Goal: Task Accomplishment & Management: Manage account settings

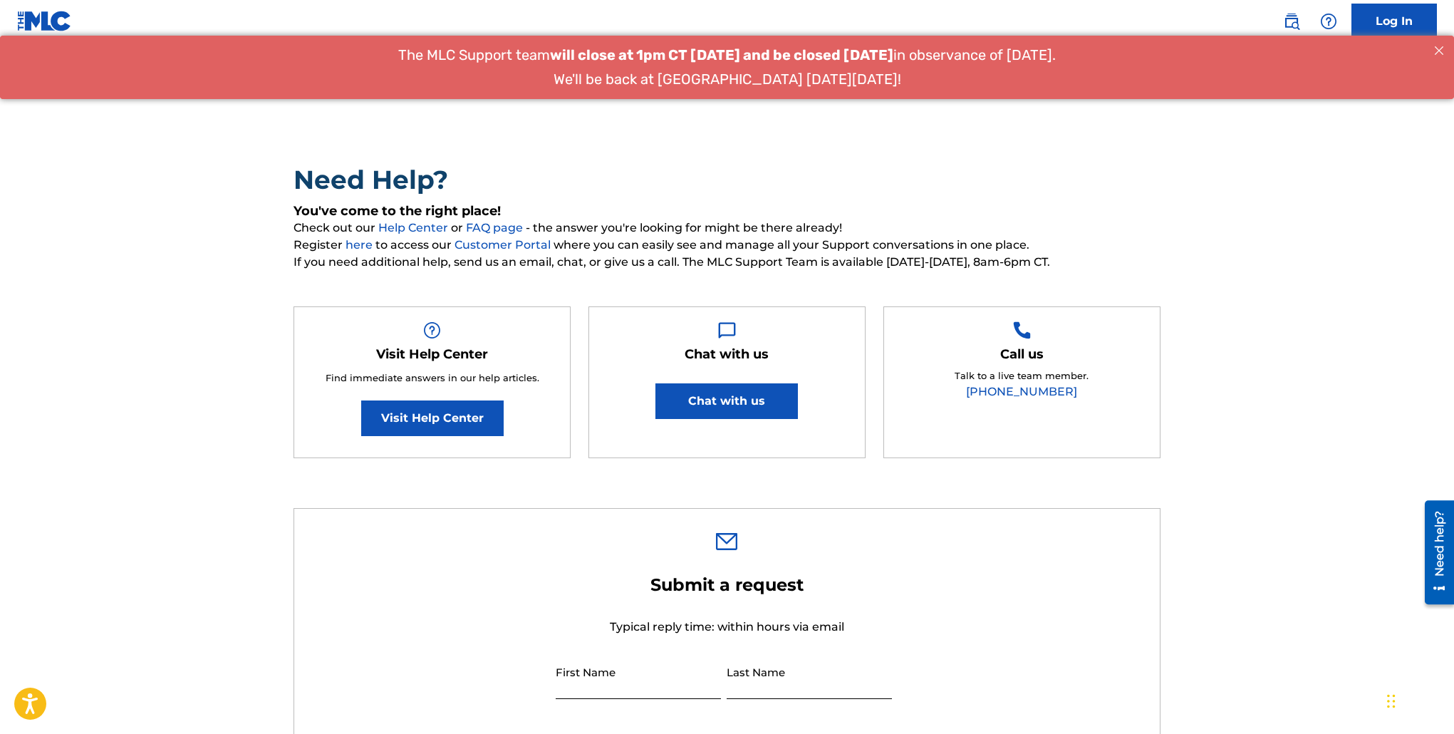
click at [1401, 19] on link "Log In" at bounding box center [1393, 22] width 85 height 36
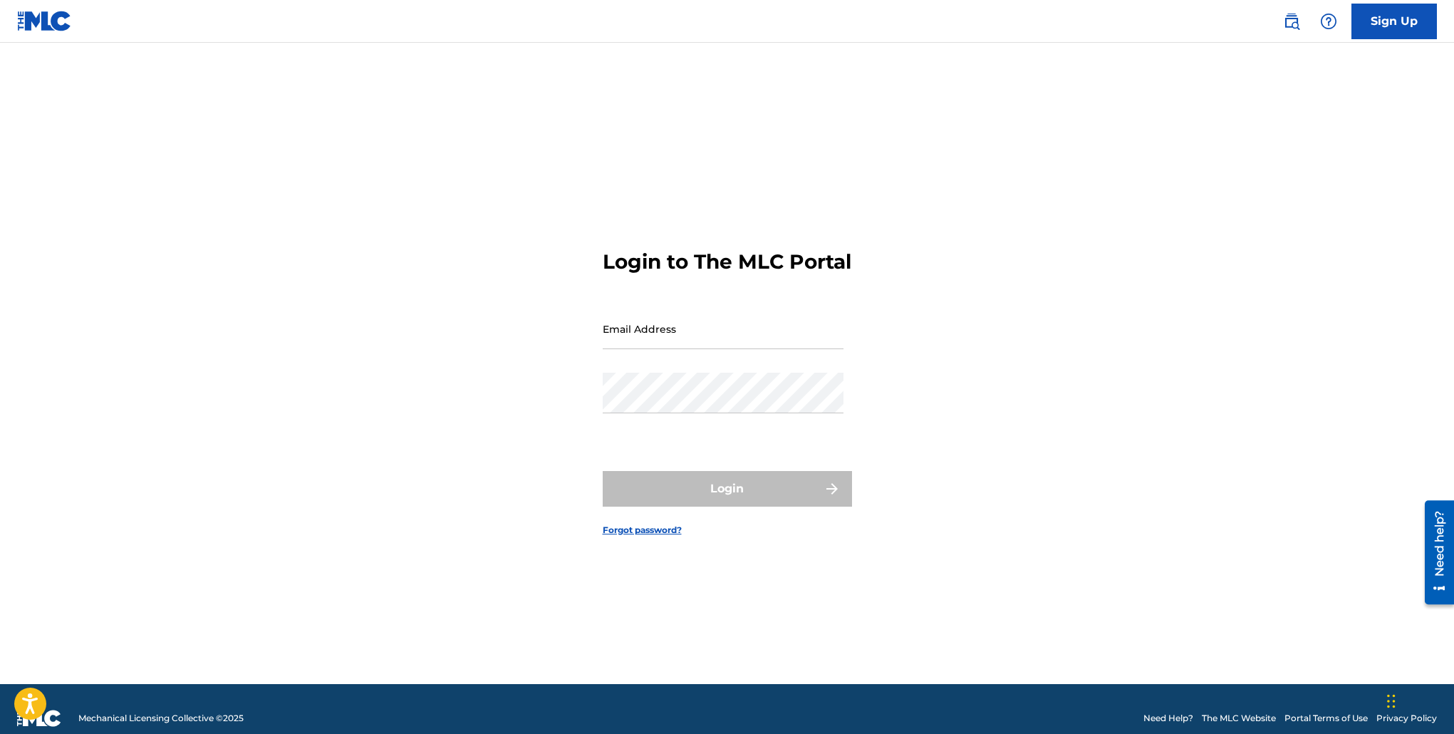
click at [669, 349] on input "Email Address" at bounding box center [723, 328] width 241 height 41
type input "[EMAIL_ADDRESS][DOMAIN_NAME]"
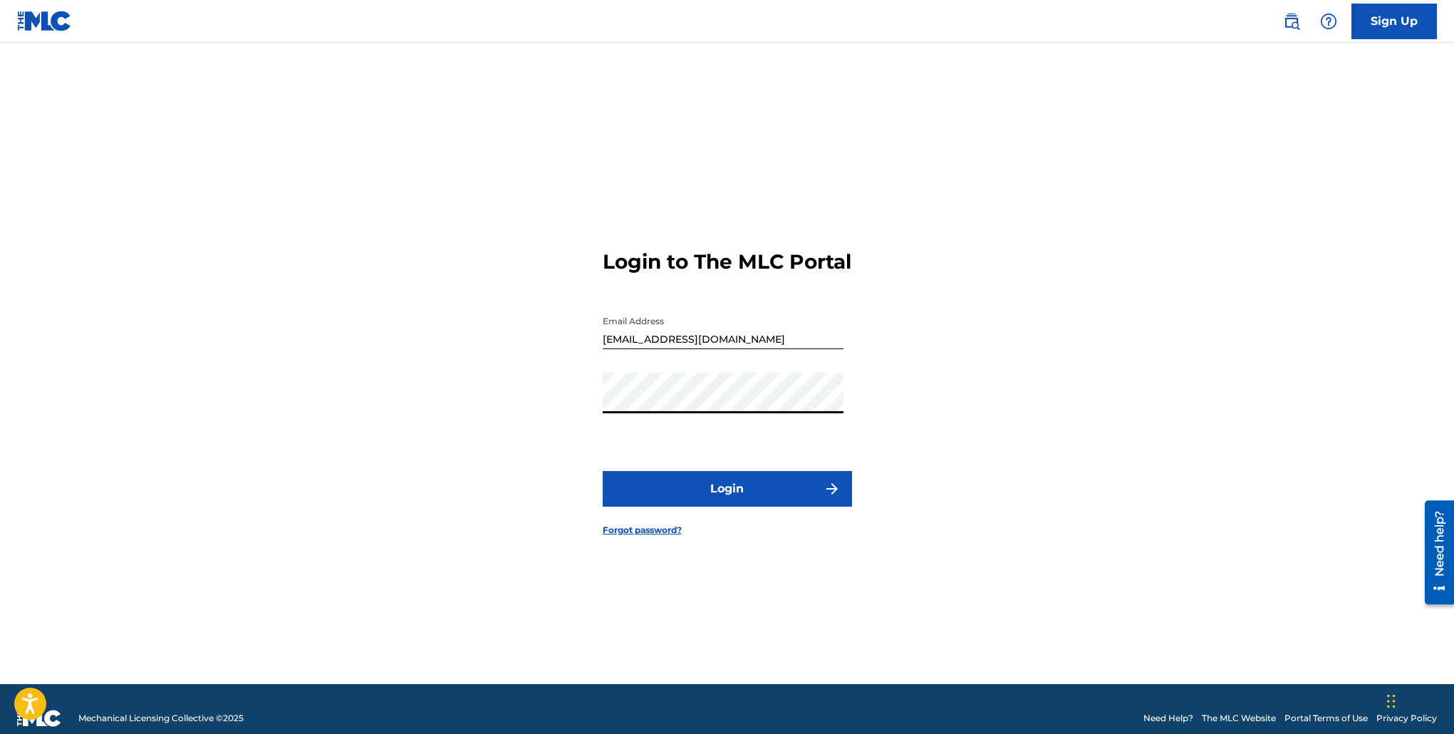
click at [710, 495] on button "Login" at bounding box center [727, 489] width 249 height 36
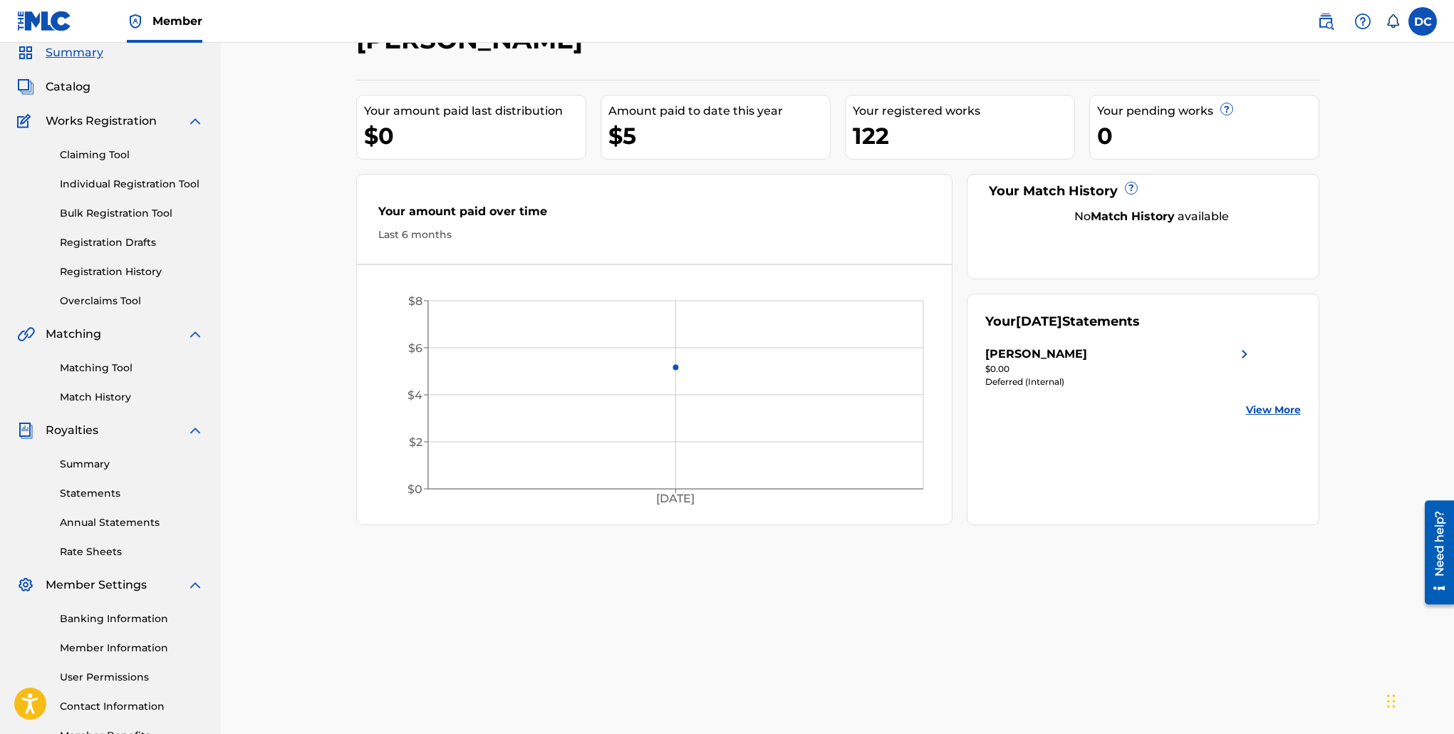
scroll to position [81, 0]
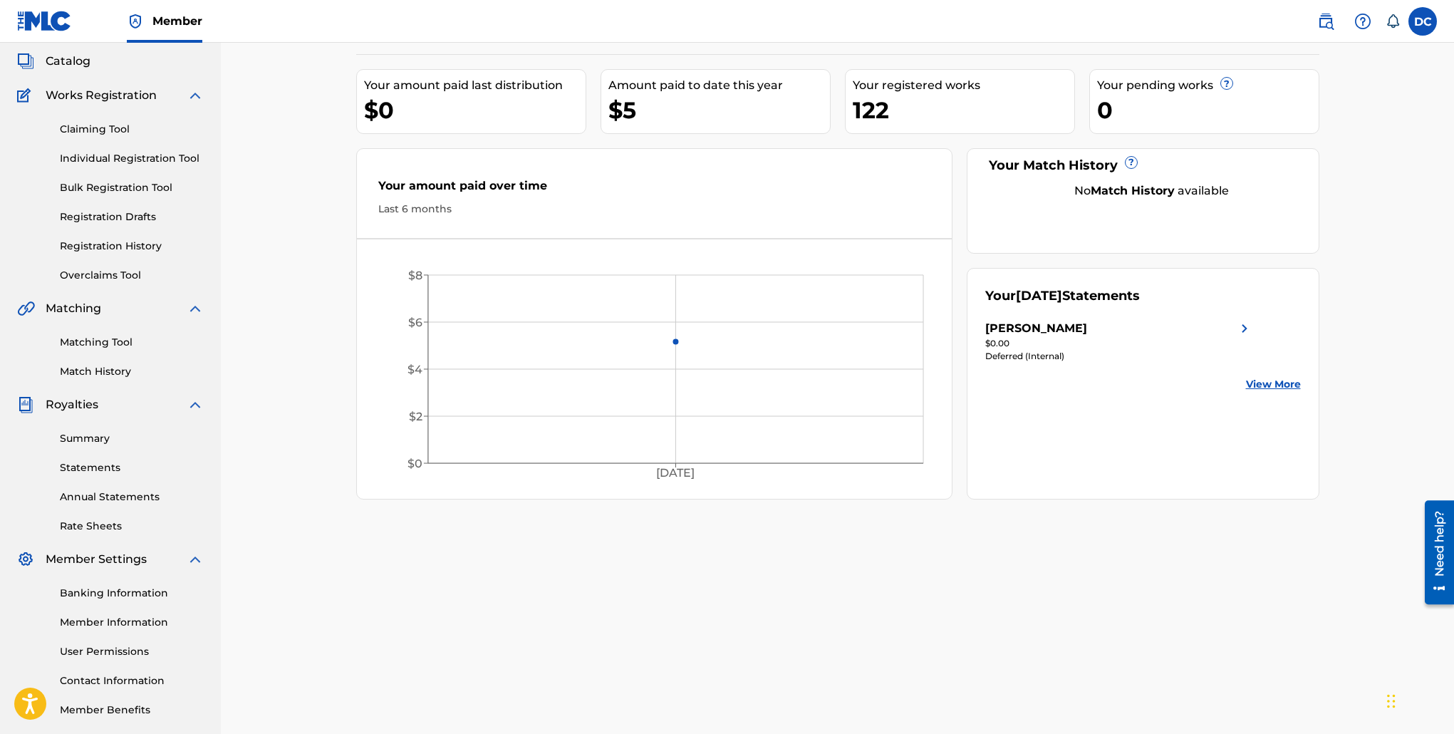
click at [140, 621] on link "Member Information" at bounding box center [132, 622] width 144 height 15
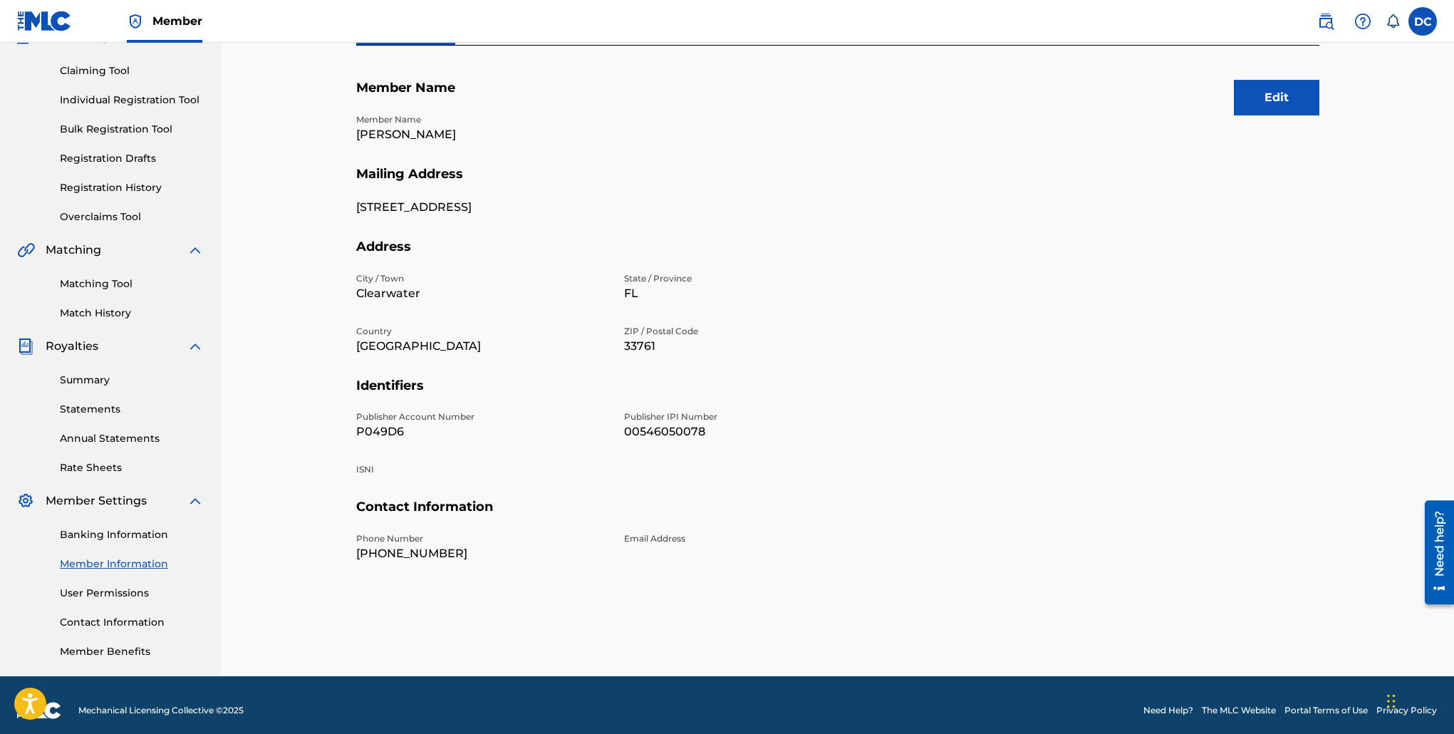
scroll to position [150, 0]
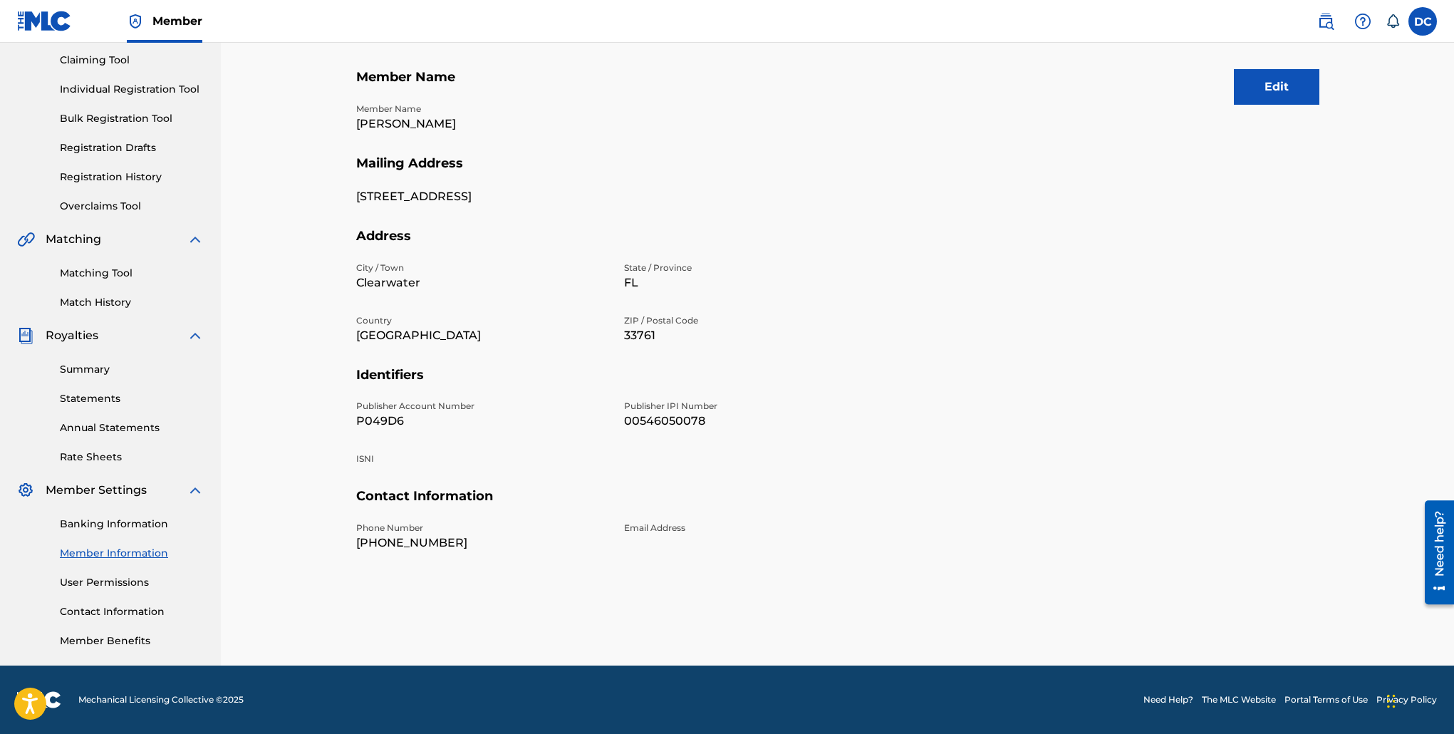
click at [1267, 85] on button "Edit" at bounding box center [1276, 87] width 85 height 36
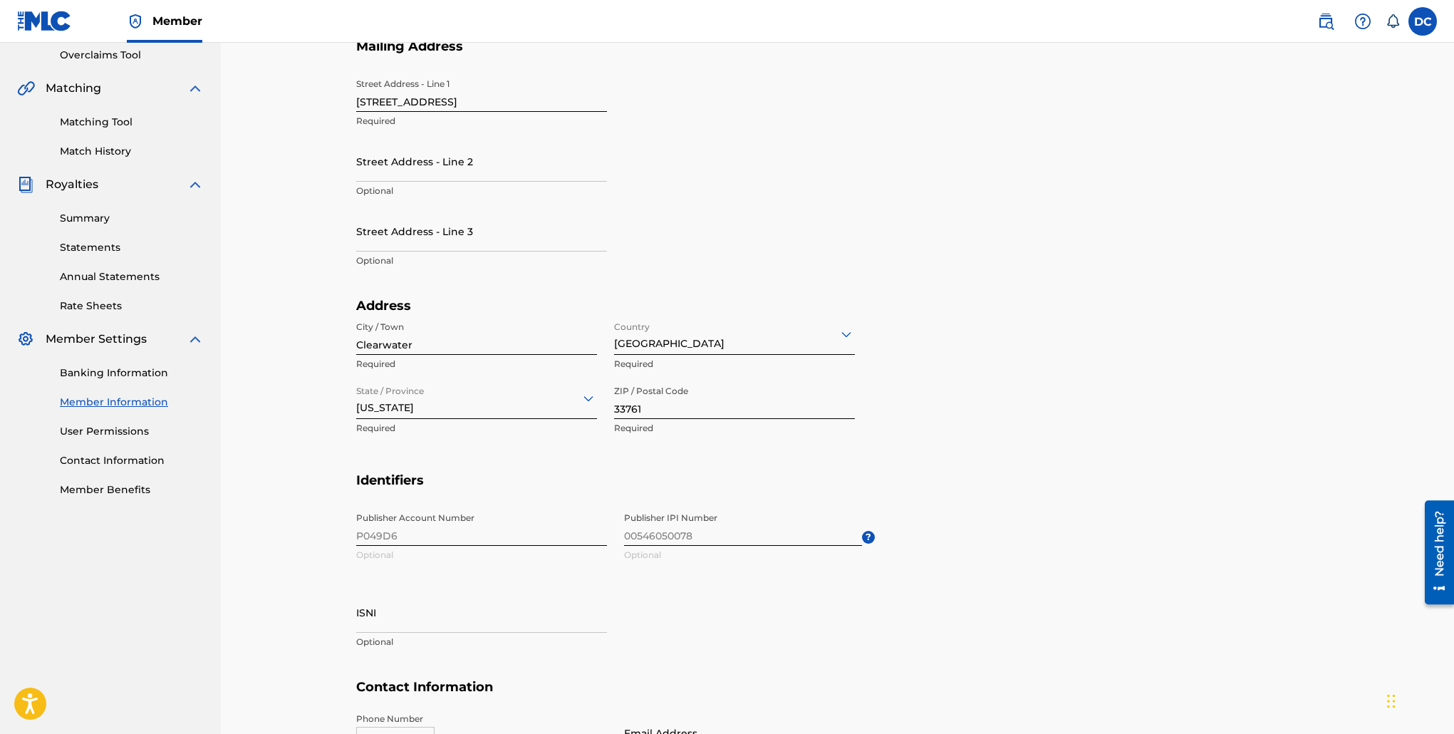
scroll to position [464, 0]
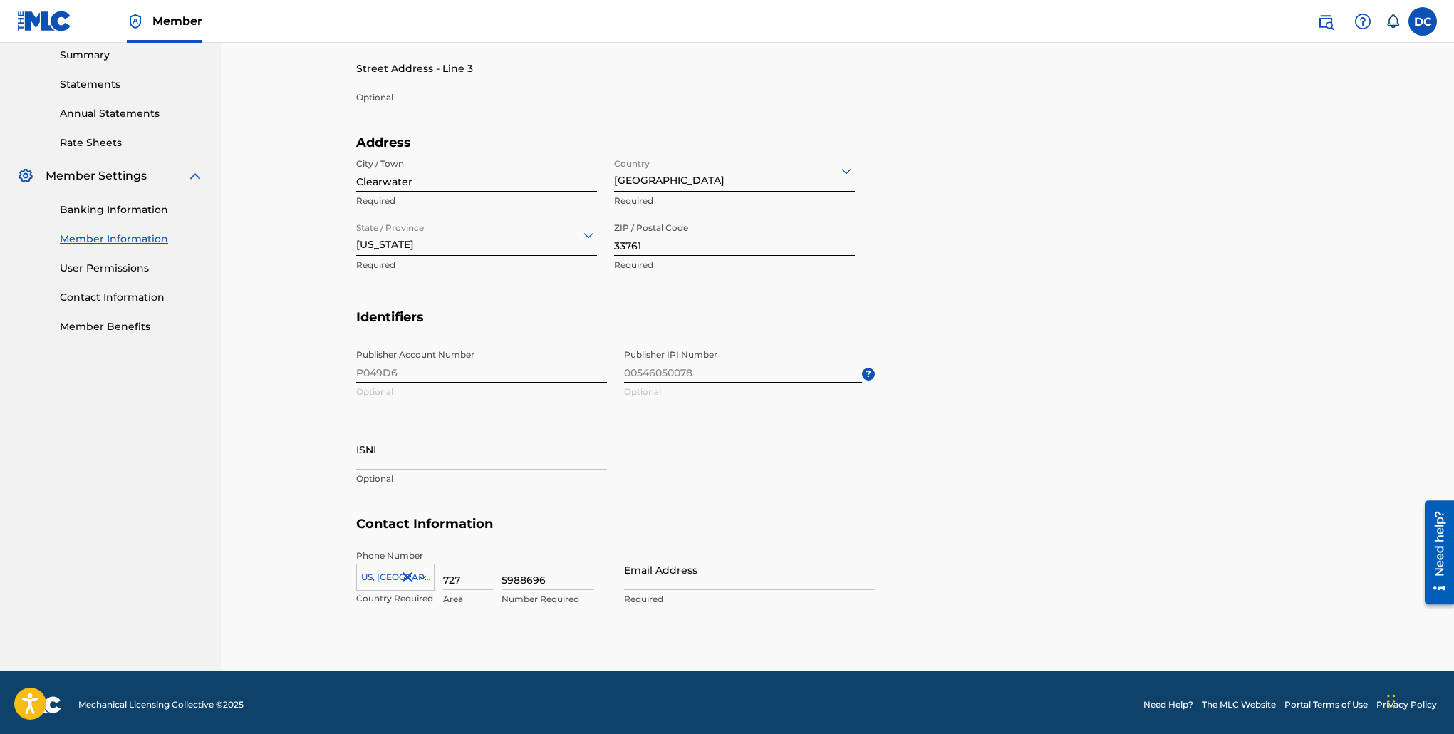
click at [547, 582] on input "5988696" at bounding box center [548, 569] width 93 height 41
type input "5"
type input "3963688"
click at [999, 573] on section "Contact Information Phone Number [GEOGRAPHIC_DATA] +1 Country Required 727 Area…" at bounding box center [837, 576] width 963 height 120
click at [690, 581] on input "Email Address" at bounding box center [749, 569] width 251 height 41
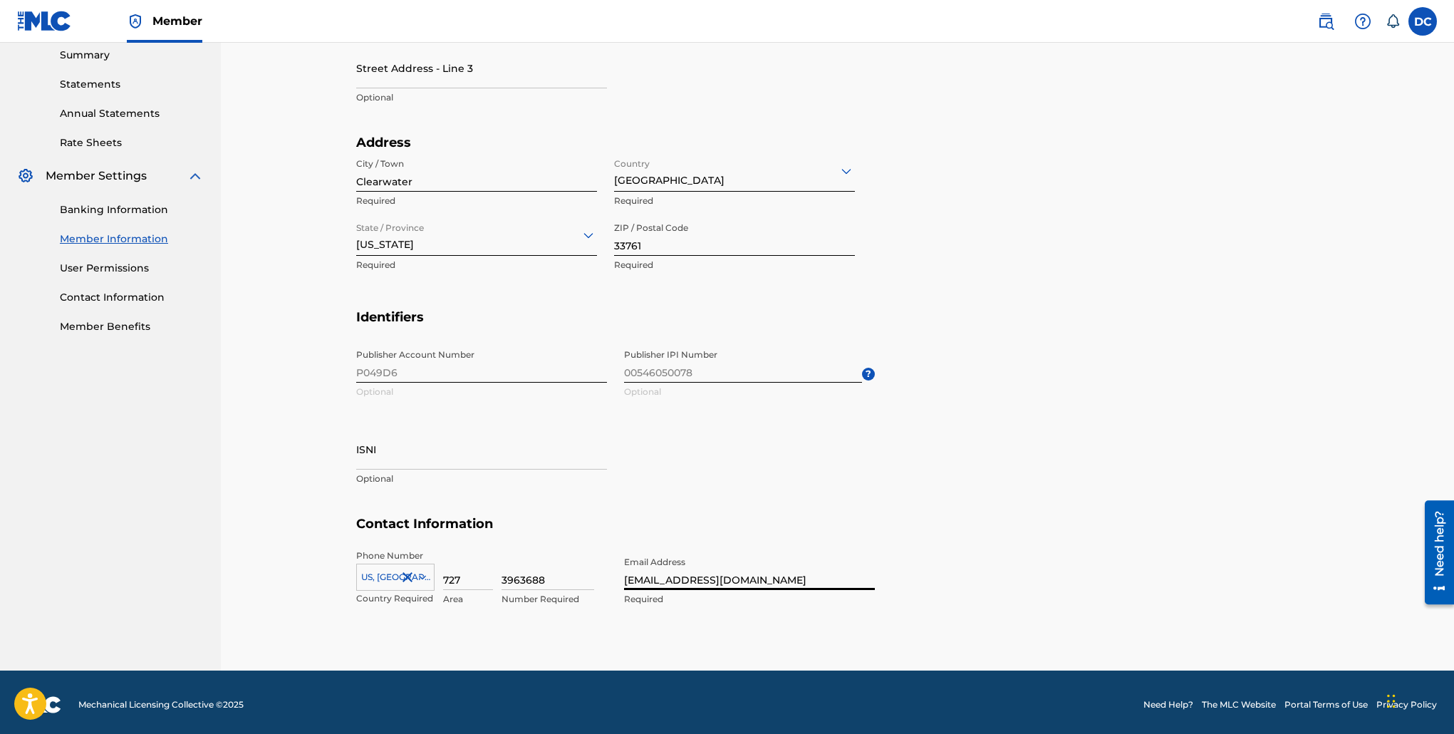
type input "[EMAIL_ADDRESS][DOMAIN_NAME]"
click at [998, 495] on section "Identifiers Publisher Account Number P049D6 Optional Publisher IPI Number 00546…" at bounding box center [837, 412] width 963 height 207
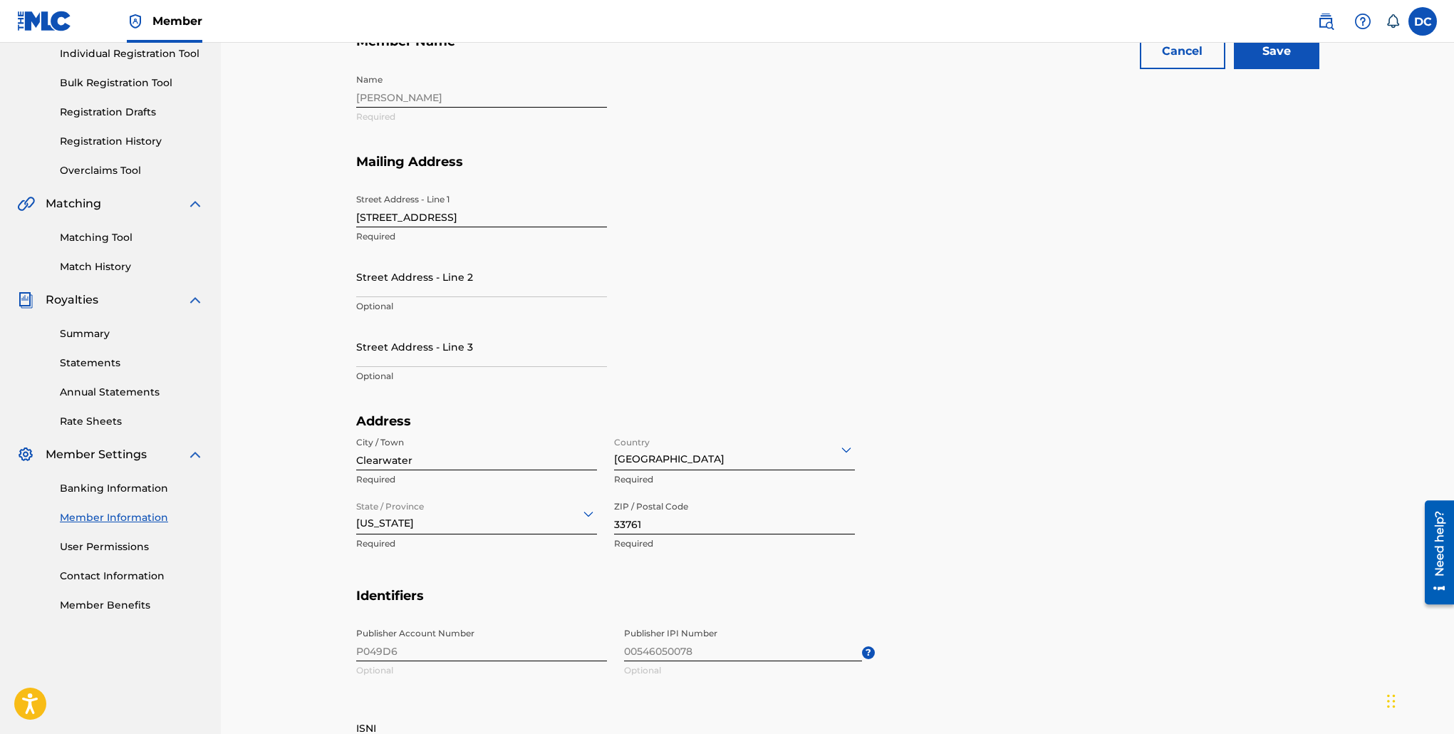
scroll to position [185, 0]
click at [1284, 51] on input "Save" at bounding box center [1276, 52] width 85 height 36
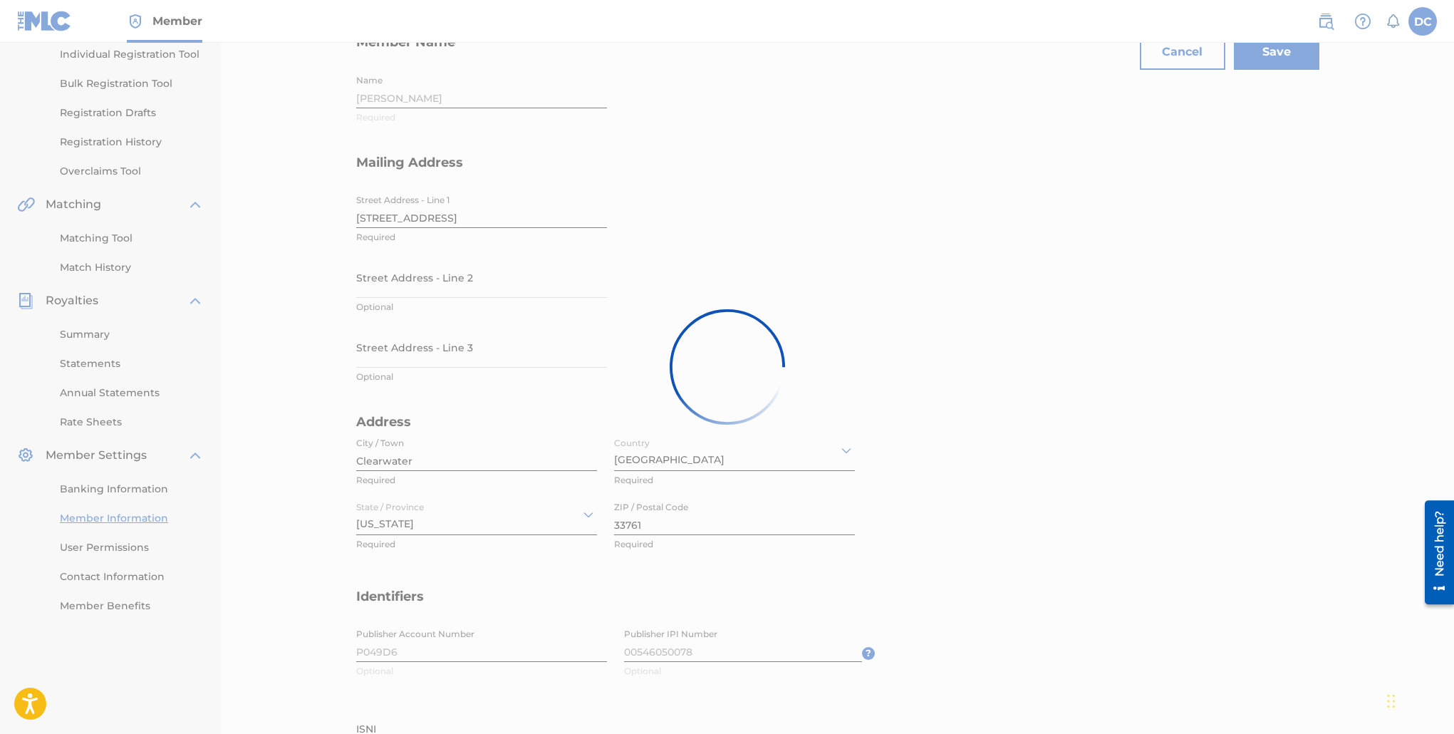
scroll to position [150, 0]
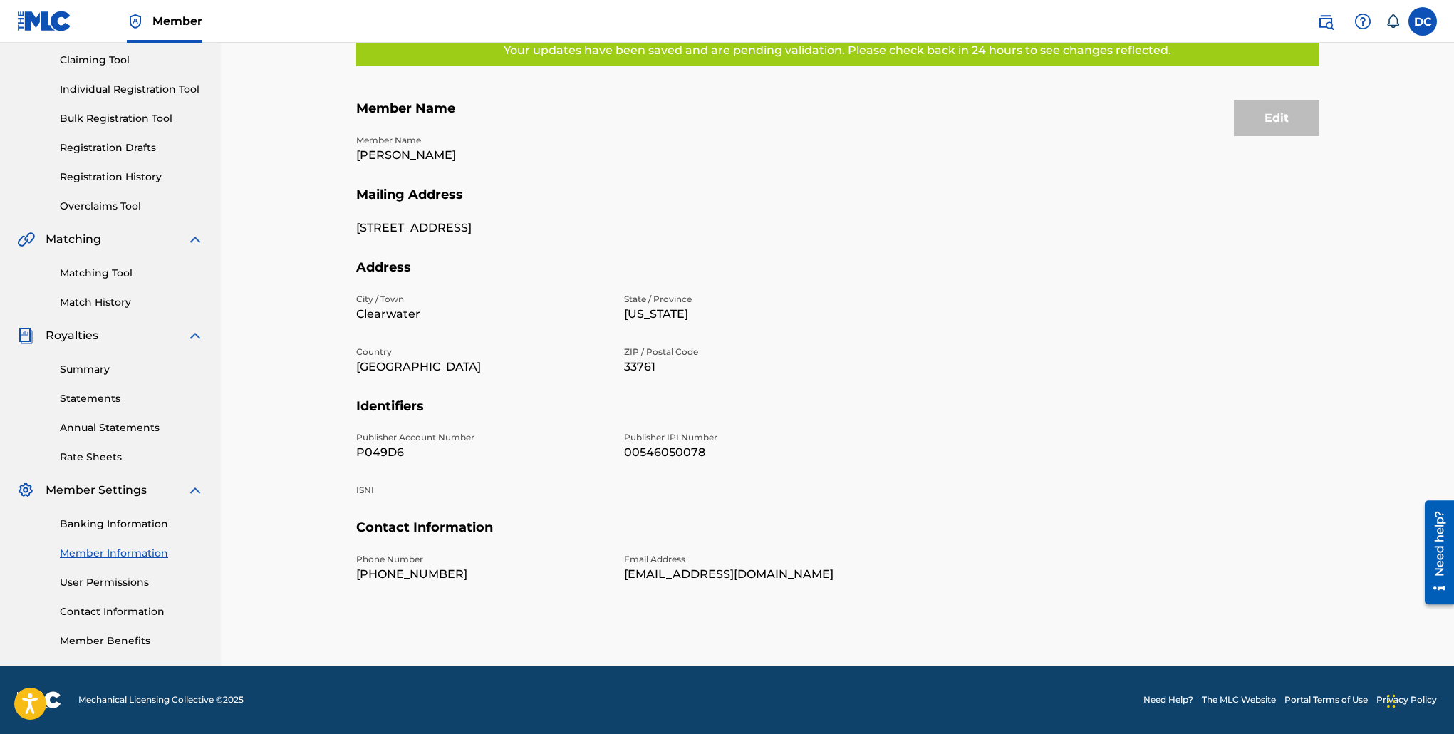
click at [137, 612] on link "Contact Information" at bounding box center [132, 611] width 144 height 15
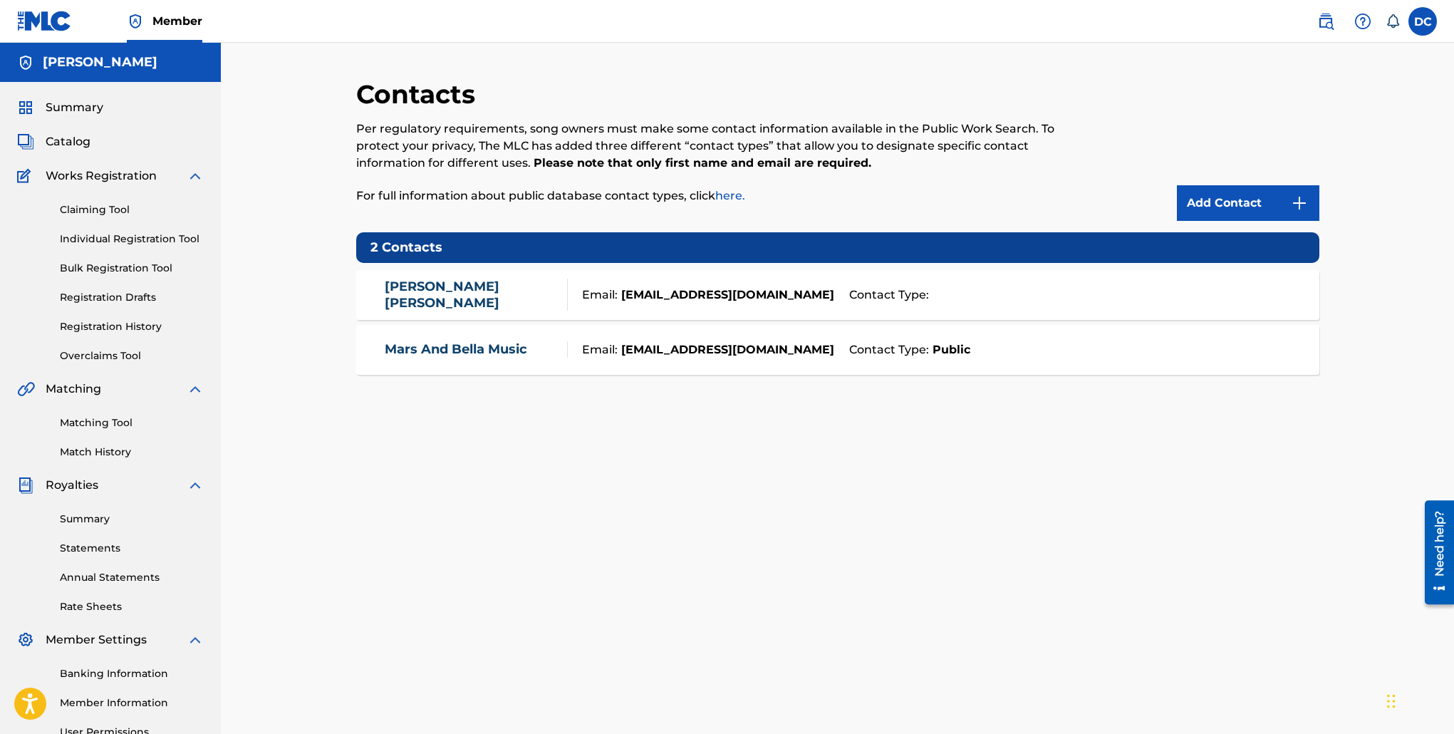
click at [103, 208] on link "Claiming Tool" at bounding box center [132, 209] width 144 height 15
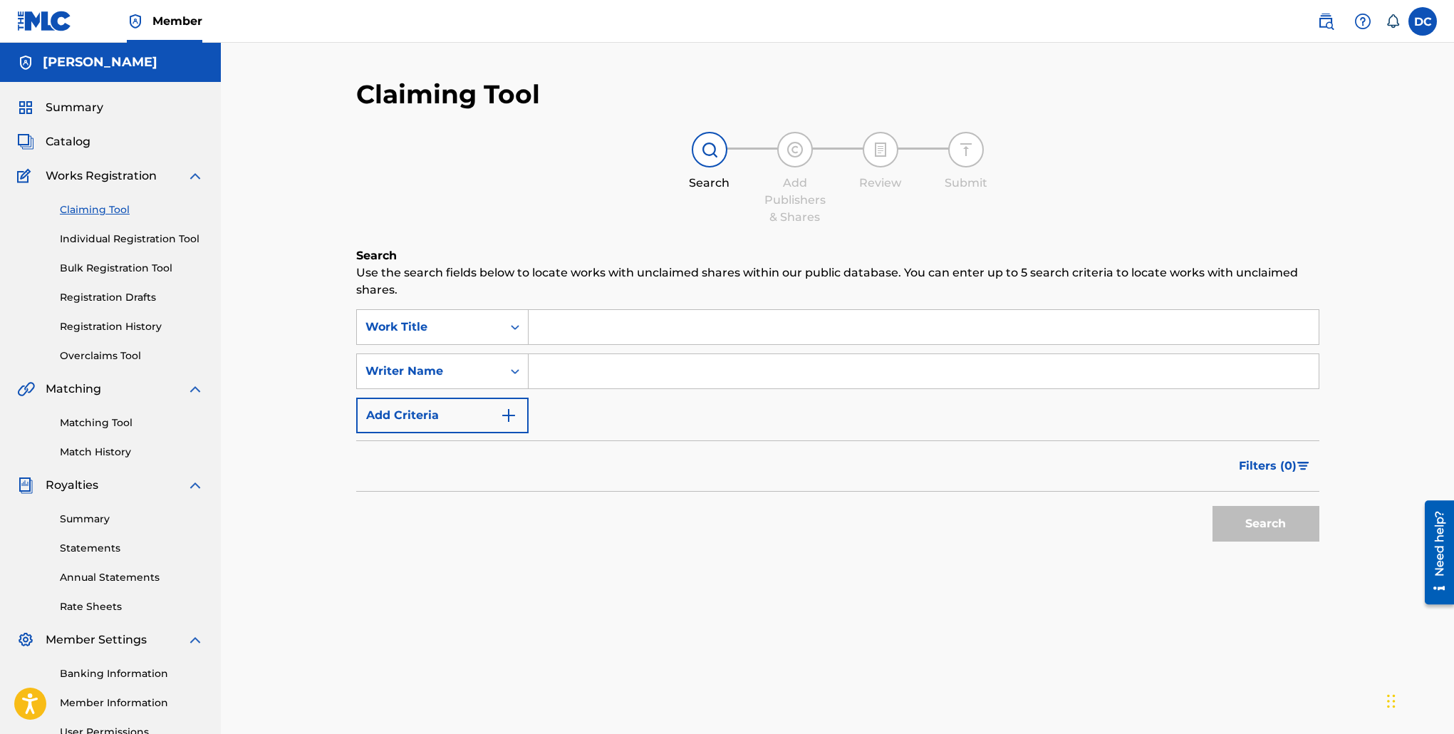
click at [1430, 26] on label at bounding box center [1422, 21] width 28 height 28
click at [1423, 21] on input "DC [PERSON_NAME] [EMAIL_ADDRESS][DOMAIN_NAME] Notification Preferences Profile …" at bounding box center [1423, 21] width 0 height 0
click at [1289, 201] on p "Log out" at bounding box center [1284, 201] width 33 height 13
click at [1423, 21] on input "DC [PERSON_NAME] [EMAIL_ADDRESS][DOMAIN_NAME] Notification Preferences Profile …" at bounding box center [1423, 21] width 0 height 0
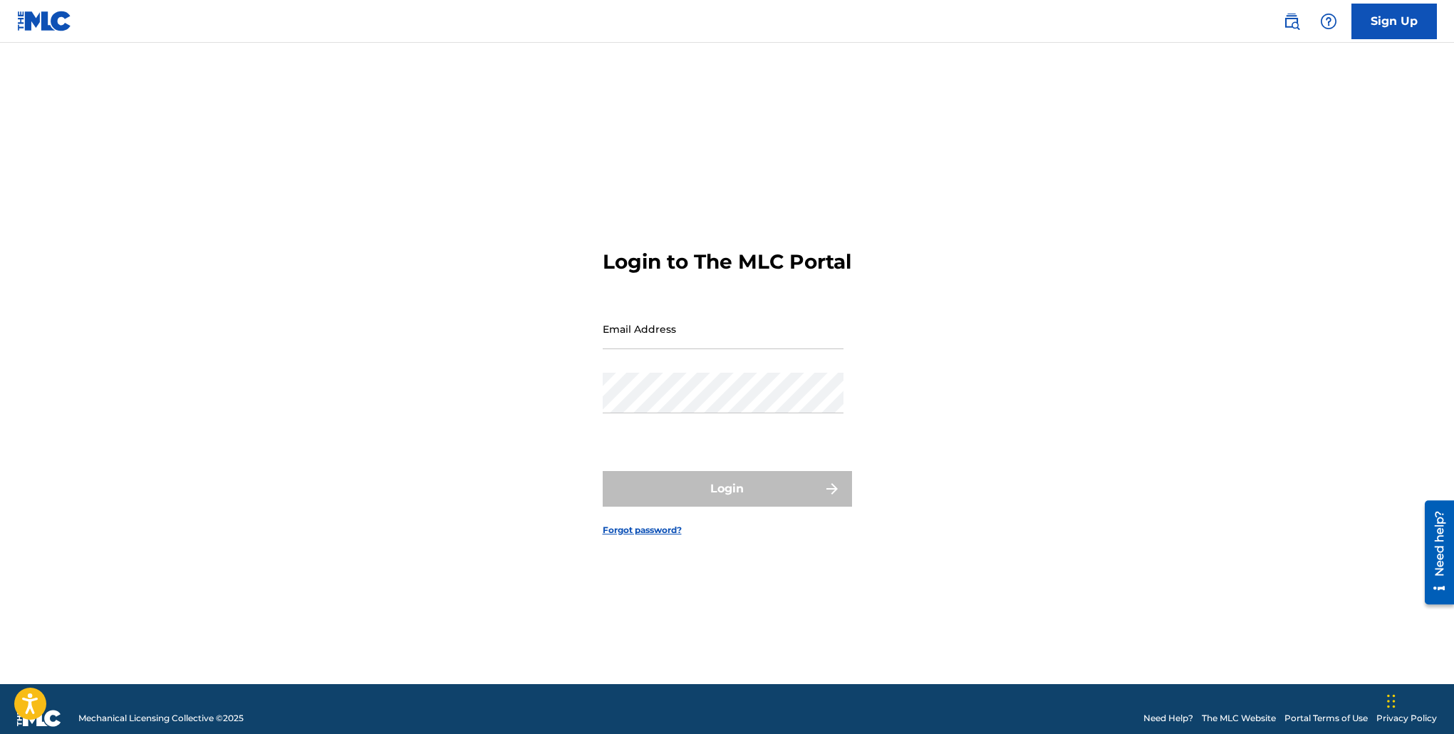
type input "[EMAIL_ADDRESS][DOMAIN_NAME]"
